Goal: Information Seeking & Learning: Understand process/instructions

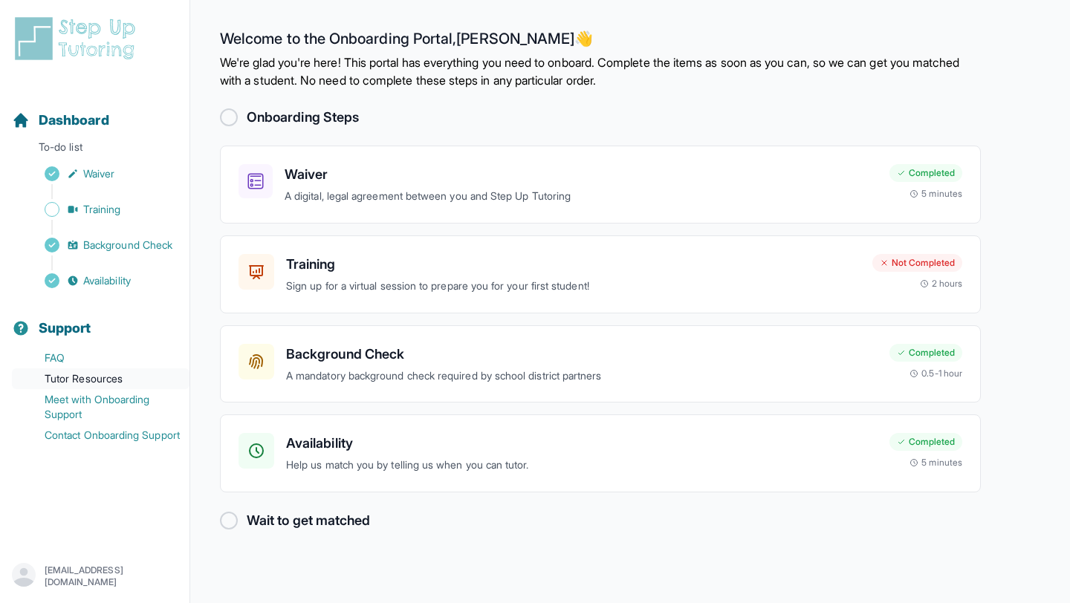
click at [111, 376] on link "Tutor Resources" at bounding box center [101, 378] width 178 height 21
click at [128, 516] on div "[EMAIL_ADDRESS][DOMAIN_NAME]" at bounding box center [95, 576] width 166 height 27
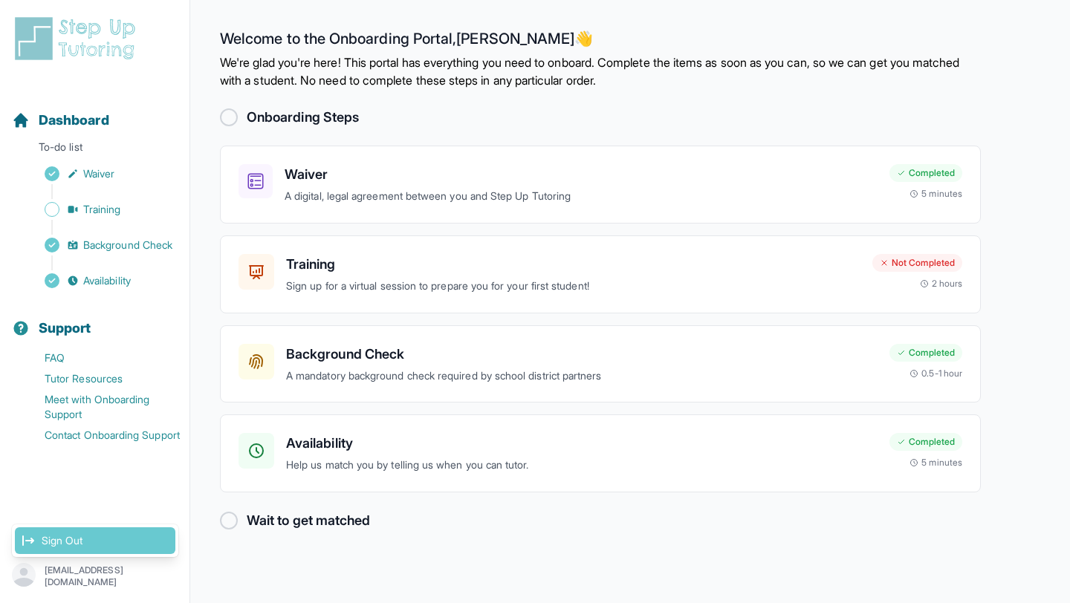
click at [87, 516] on link "Sign Out" at bounding box center [95, 540] width 160 height 27
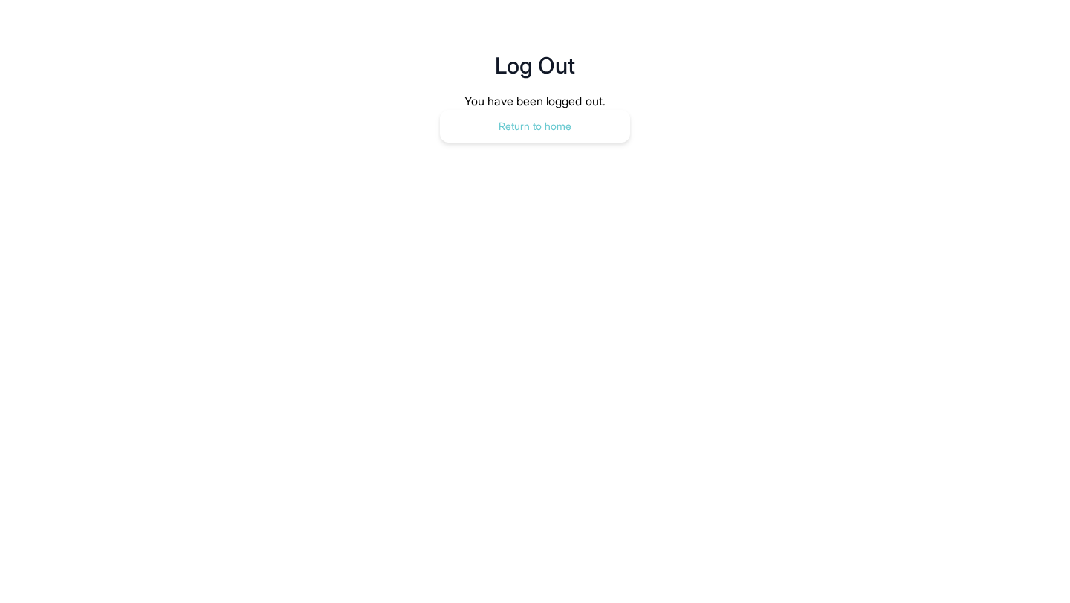
click at [525, 128] on button "Return to home" at bounding box center [535, 126] width 190 height 33
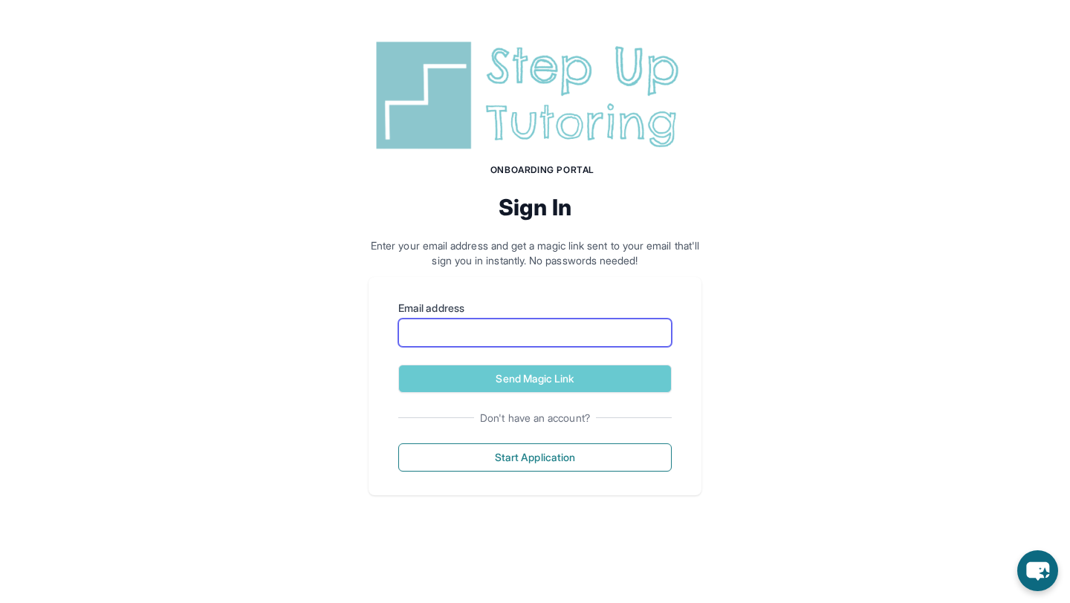
click at [524, 334] on input "Email address" at bounding box center [534, 333] width 273 height 28
type input "**********"
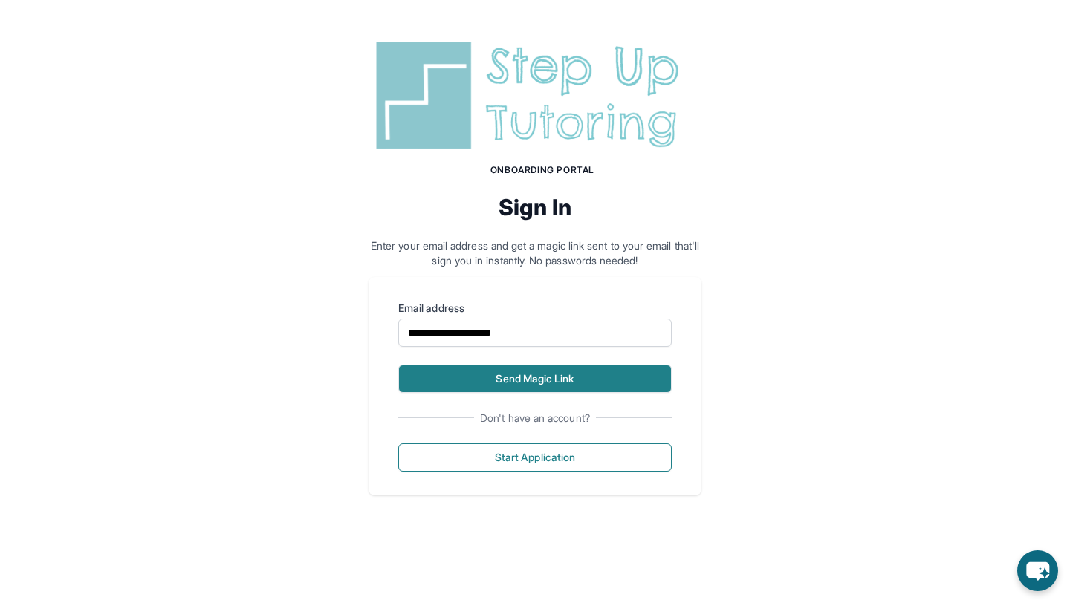
click at [584, 375] on button "Send Magic Link" at bounding box center [534, 379] width 273 height 28
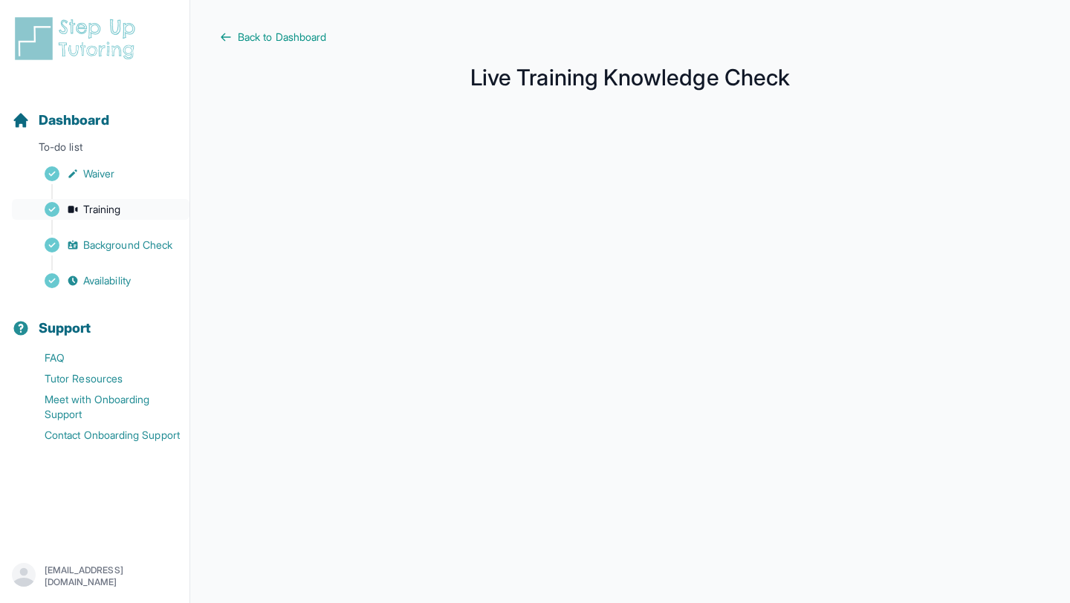
click at [116, 219] on link "Training" at bounding box center [101, 209] width 178 height 21
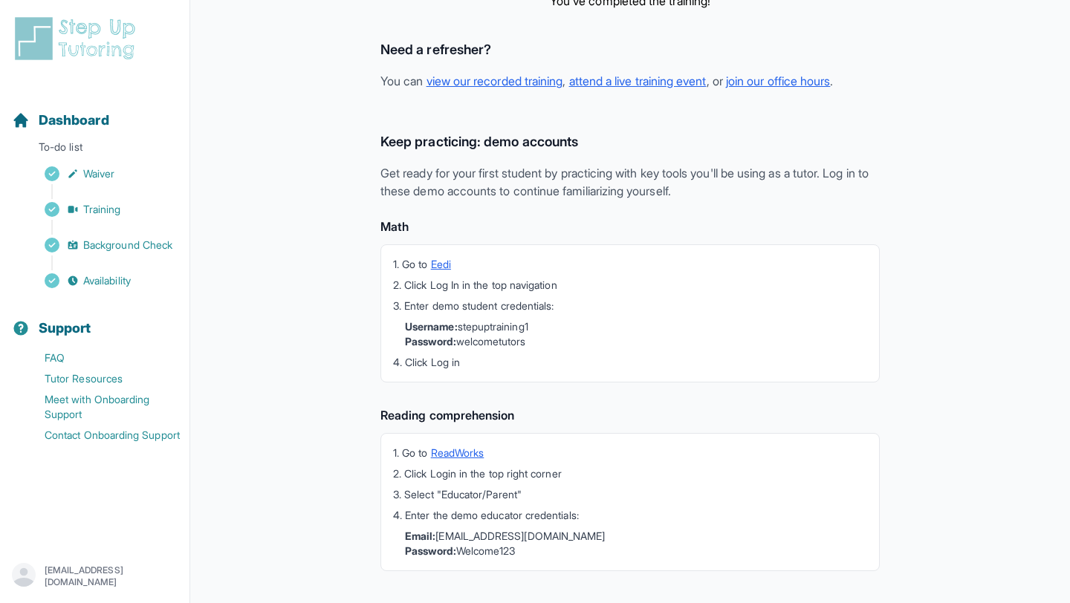
scroll to position [332, 0]
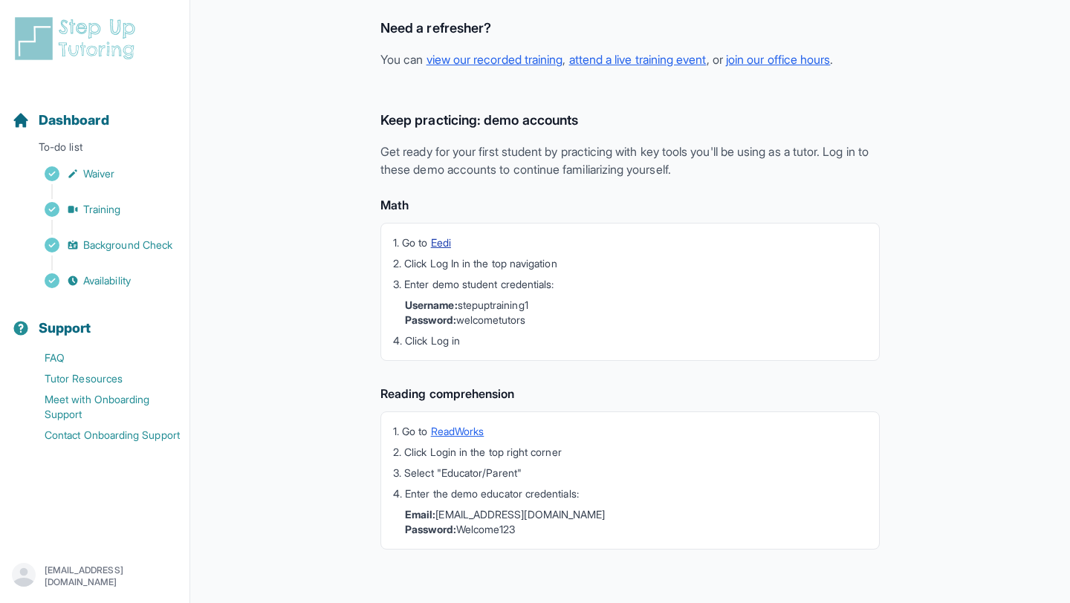
click at [445, 243] on link "Eedi" at bounding box center [441, 242] width 20 height 13
drag, startPoint x: 463, startPoint y: 307, endPoint x: 551, endPoint y: 307, distance: 88.4
click at [551, 307] on li "Username: stepuptraining1 Password: welcometutors" at bounding box center [636, 313] width 462 height 30
copy li "stepuptraining1"
